Goal: Task Accomplishment & Management: Complete application form

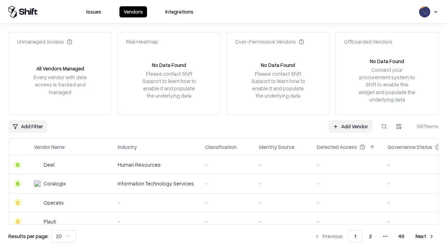
click at [350, 126] on link "Add Vendor" at bounding box center [351, 126] width 44 height 13
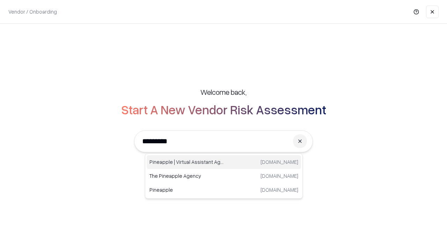
click at [224, 162] on div "Pineapple | Virtual Assistant Agency [DOMAIN_NAME]" at bounding box center [224, 162] width 154 height 14
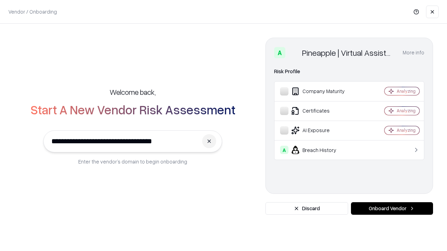
type input "**********"
click at [392, 209] on button "Onboard Vendor" at bounding box center [392, 208] width 82 height 13
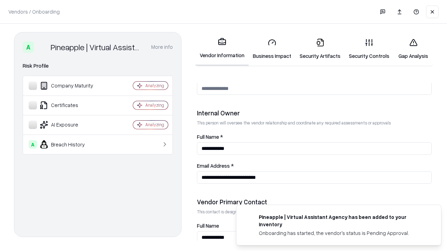
scroll to position [362, 0]
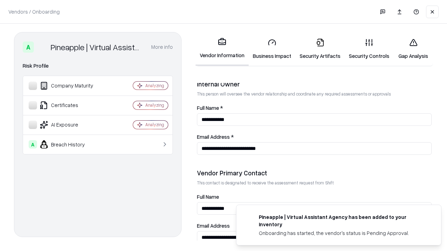
click at [272, 49] on link "Business Impact" at bounding box center [272, 49] width 47 height 32
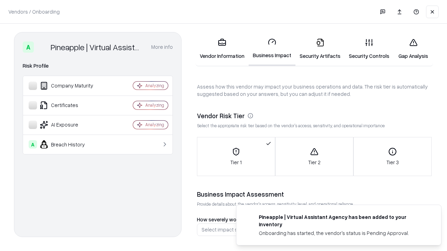
click at [413, 49] on link "Gap Analysis" at bounding box center [412, 49] width 39 height 32
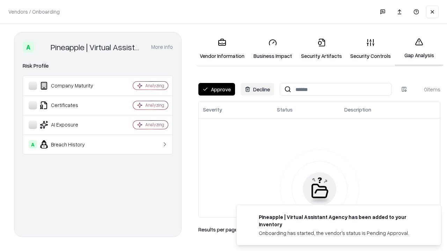
click at [216, 89] on button "Approve" at bounding box center [216, 89] width 37 height 13
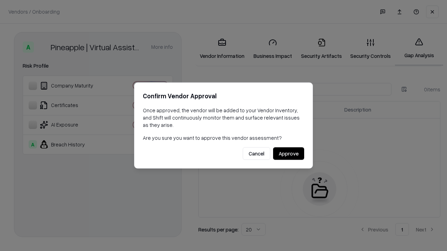
click at [288, 154] on button "Approve" at bounding box center [288, 154] width 31 height 13
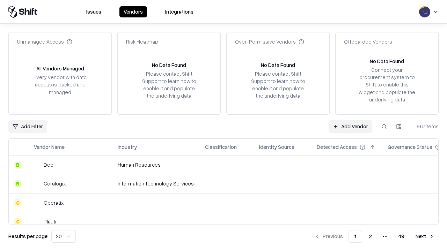
type input "**********"
click at [350, 126] on link "Add Vendor" at bounding box center [351, 126] width 44 height 13
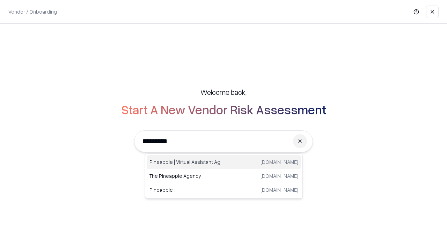
click at [224, 162] on div "Pineapple | Virtual Assistant Agency [DOMAIN_NAME]" at bounding box center [224, 162] width 154 height 14
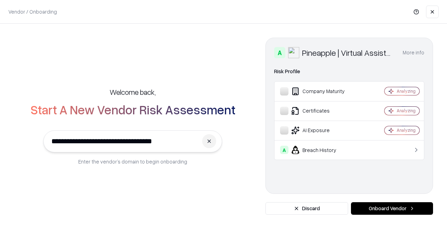
type input "**********"
click at [392, 209] on button "Onboard Vendor" at bounding box center [392, 208] width 82 height 13
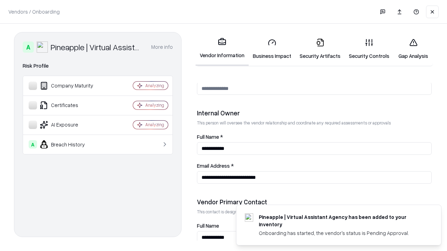
scroll to position [362, 0]
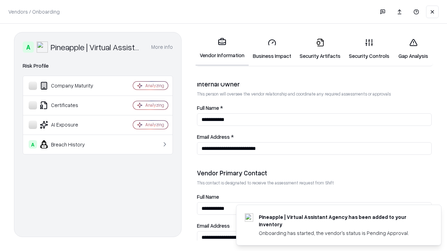
click at [413, 49] on link "Gap Analysis" at bounding box center [412, 49] width 39 height 32
